Goal: Find specific page/section: Find specific page/section

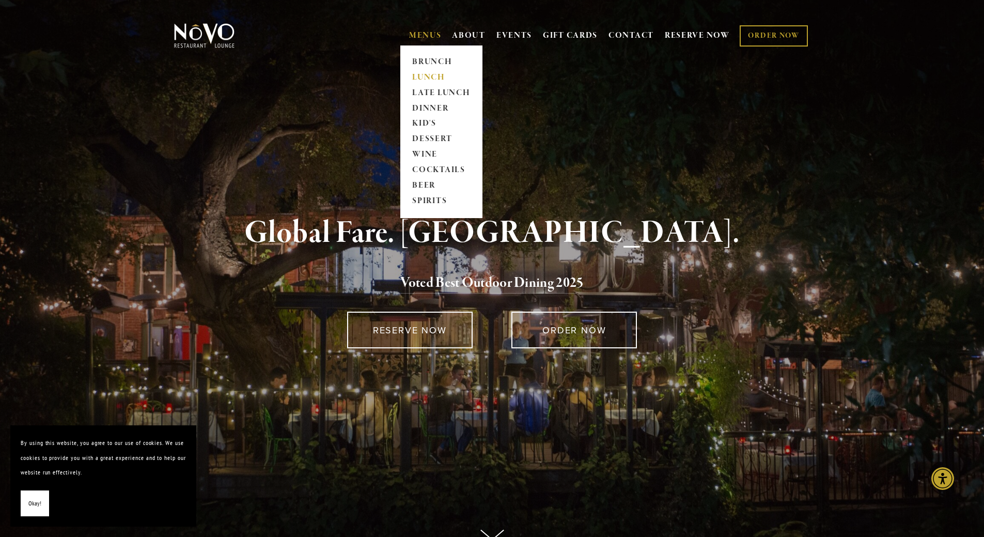
click at [426, 81] on link "LUNCH" at bounding box center [441, 77] width 65 height 15
click at [418, 156] on link "WINE" at bounding box center [441, 154] width 65 height 15
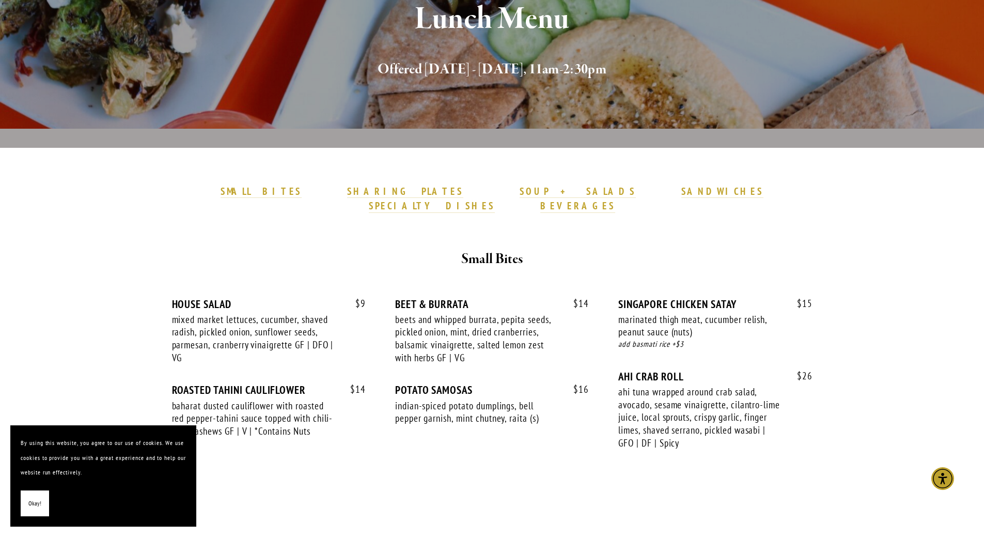
scroll to position [155, 0]
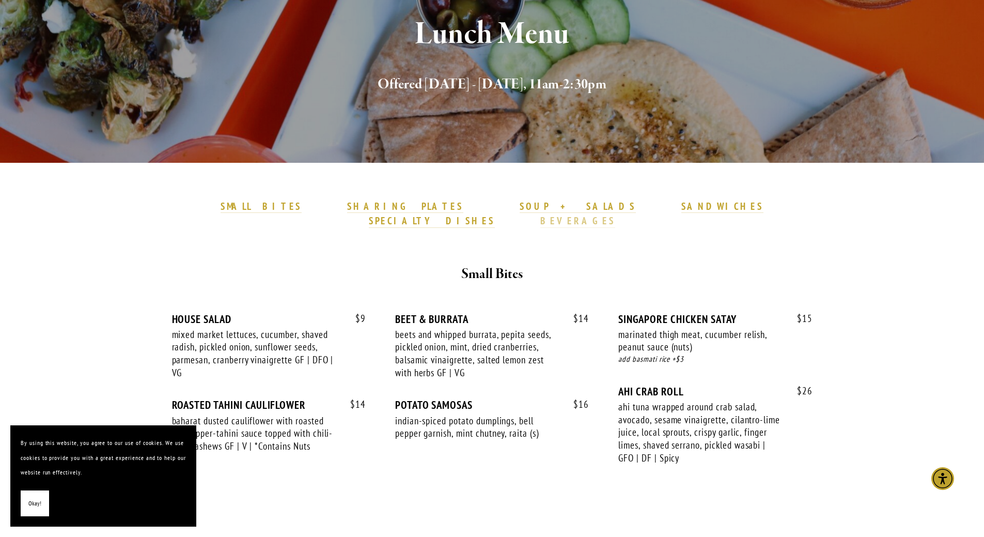
click at [616, 214] on strong "BEVERAGES" at bounding box center [577, 220] width 75 height 12
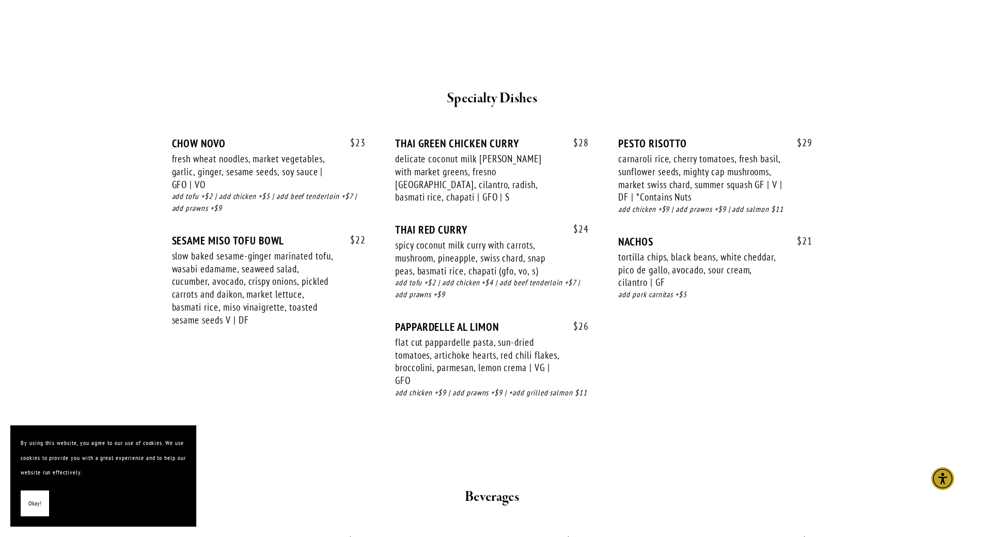
scroll to position [1769, 0]
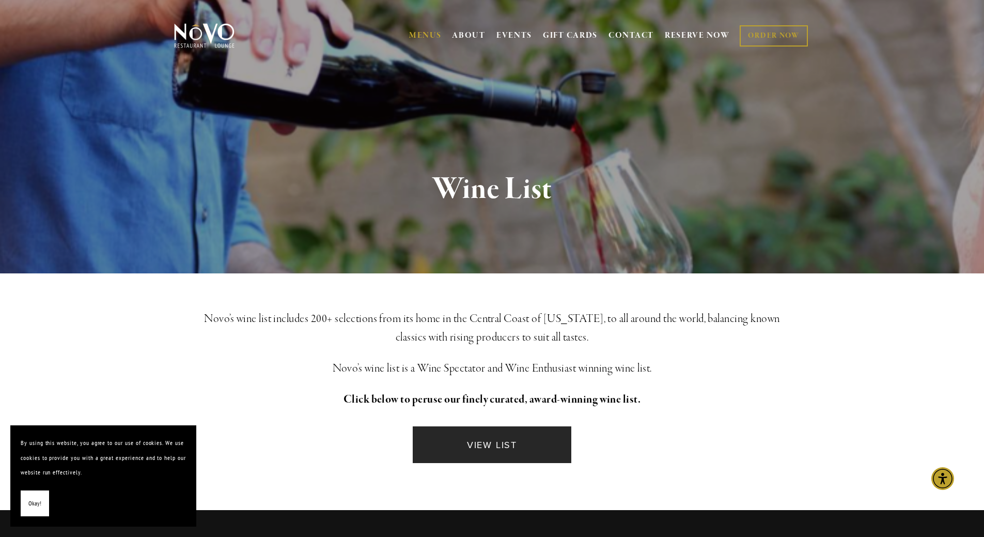
click at [479, 452] on link "VIEW LIST" at bounding box center [492, 444] width 158 height 37
